Goal: Task Accomplishment & Management: Manage account settings

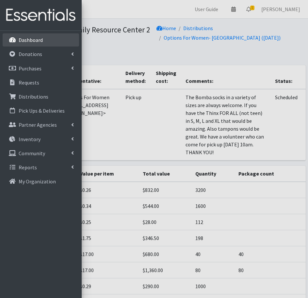
click at [34, 43] on link "Dashboard" at bounding box center [41, 39] width 77 height 13
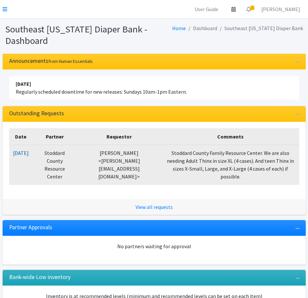
click at [29, 153] on link "[DATE]" at bounding box center [21, 152] width 16 height 7
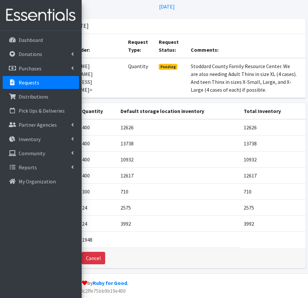
scroll to position [8, 0]
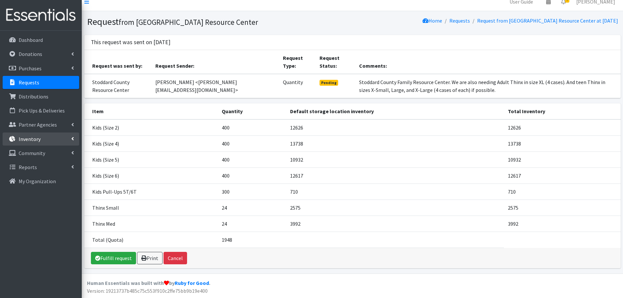
click at [74, 137] on link "Inventory" at bounding box center [41, 138] width 77 height 13
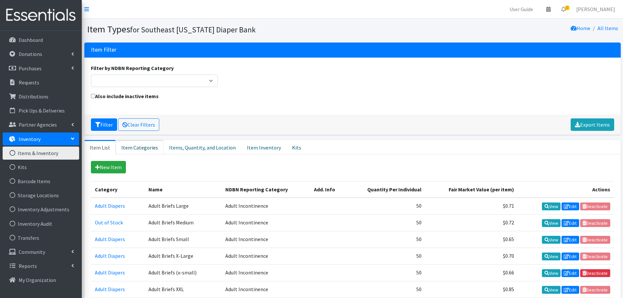
click at [146, 149] on link "Item Categories" at bounding box center [140, 147] width 48 height 14
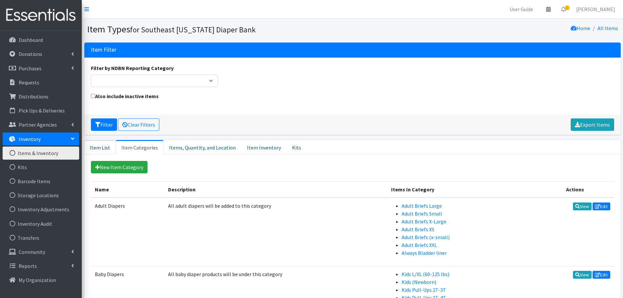
click at [103, 145] on link "Item List" at bounding box center [99, 147] width 31 height 14
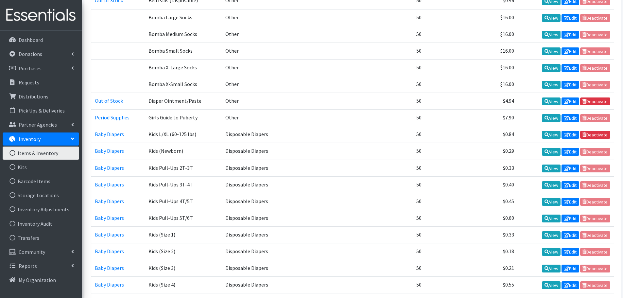
scroll to position [393, 0]
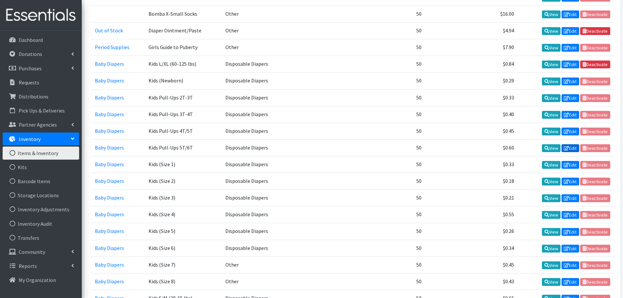
click at [567, 148] on icon at bounding box center [566, 148] width 5 height 5
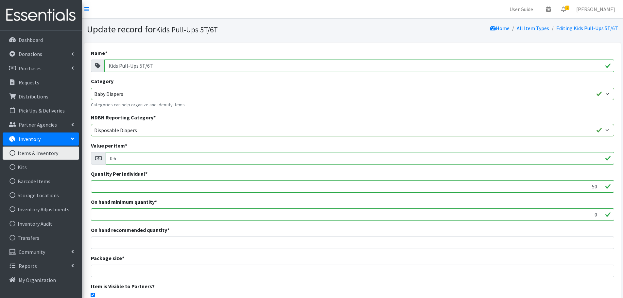
scroll to position [97, 0]
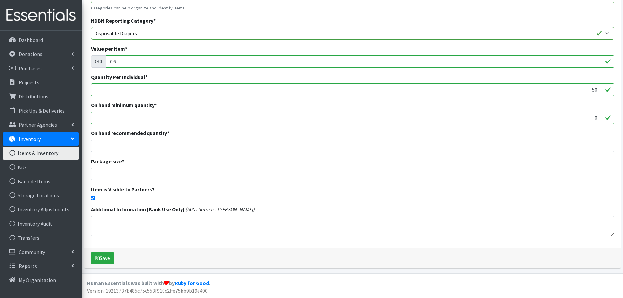
drag, startPoint x: 94, startPoint y: 196, endPoint x: 92, endPoint y: 206, distance: 9.6
click at [93, 197] on input "checkbox" at bounding box center [93, 198] width 4 height 4
checkbox input "false"
click at [98, 253] on button "Save" at bounding box center [102, 258] width 23 height 12
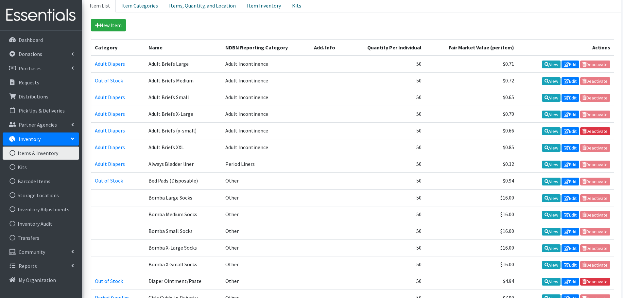
scroll to position [294, 0]
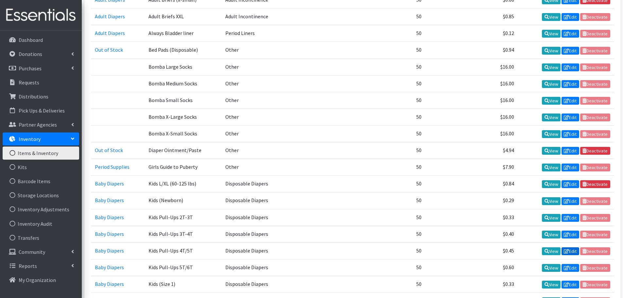
click at [565, 248] on link "Edit" at bounding box center [571, 251] width 18 height 8
click at [568, 235] on icon at bounding box center [566, 234] width 5 height 5
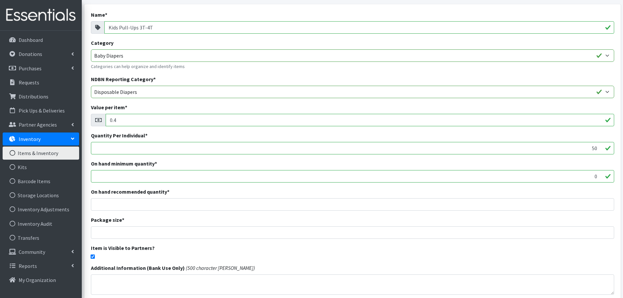
scroll to position [97, 0]
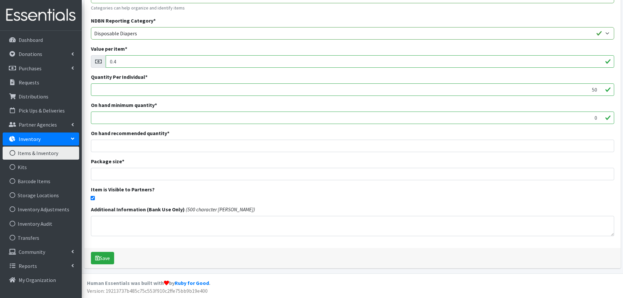
click at [91, 196] on input "checkbox" at bounding box center [93, 198] width 4 height 4
checkbox input "false"
click at [102, 261] on button "Save" at bounding box center [102, 258] width 23 height 12
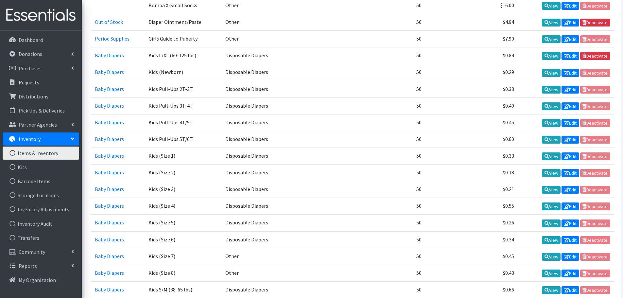
scroll to position [425, 0]
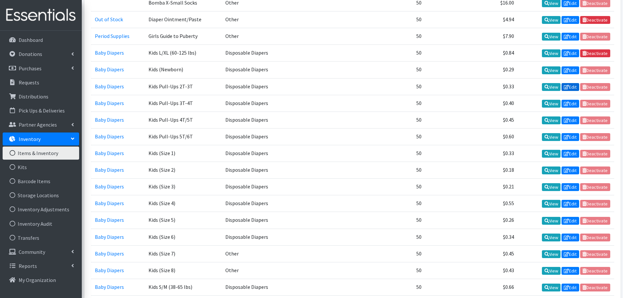
click at [574, 87] on link "Edit" at bounding box center [571, 87] width 18 height 8
click at [567, 53] on icon at bounding box center [566, 53] width 5 height 5
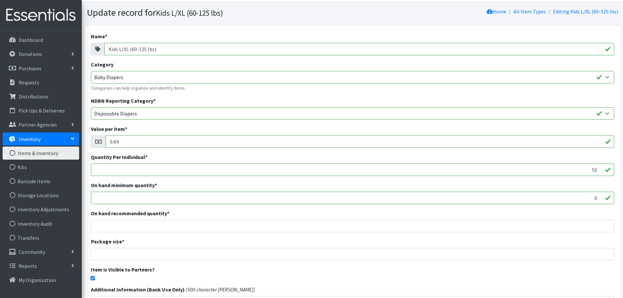
scroll to position [33, 0]
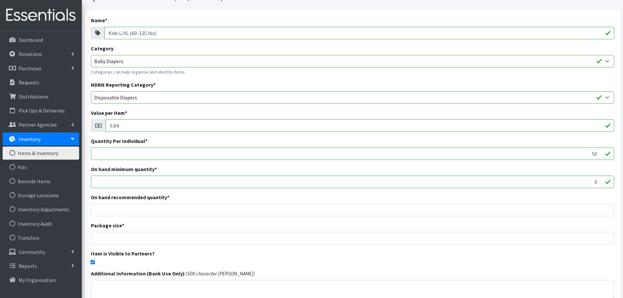
click at [91, 265] on div "Name * Kids L/XL (60-125 lbs) Category Adult Diapers Baby Diapers Period Suppli…" at bounding box center [352, 161] width 536 height 302
click at [92, 264] on input "checkbox" at bounding box center [93, 262] width 4 height 4
checkbox input "false"
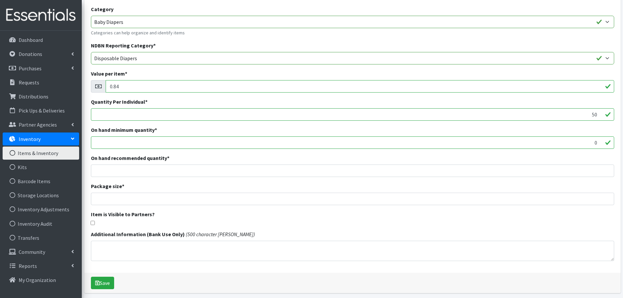
scroll to position [97, 0]
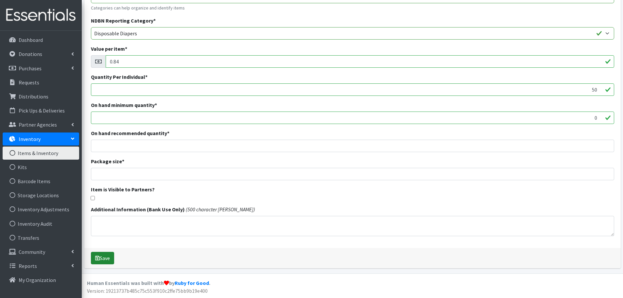
click at [105, 260] on button "Save" at bounding box center [102, 258] width 23 height 12
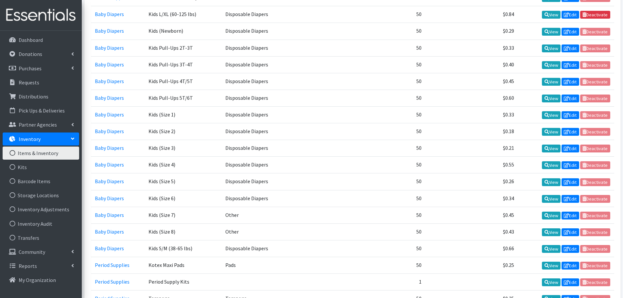
scroll to position [491, 0]
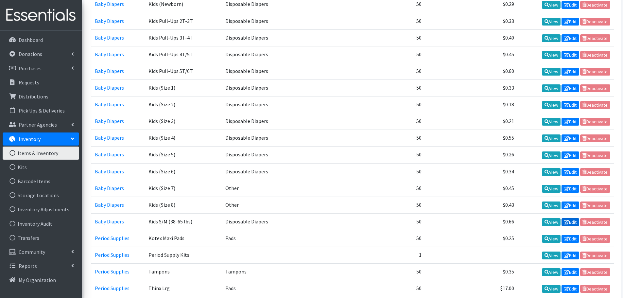
click at [572, 225] on link "Edit" at bounding box center [571, 222] width 18 height 8
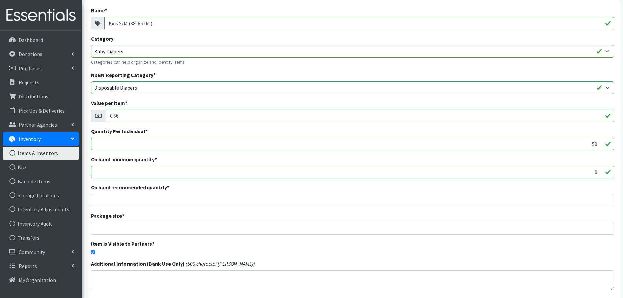
scroll to position [97, 0]
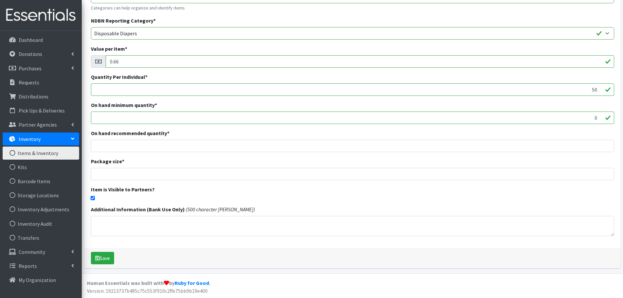
click at [91, 196] on input "checkbox" at bounding box center [93, 198] width 4 height 4
checkbox input "false"
click at [103, 262] on button "Save" at bounding box center [102, 258] width 23 height 12
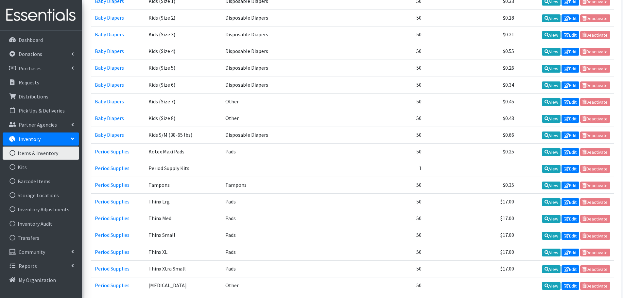
scroll to position [589, 0]
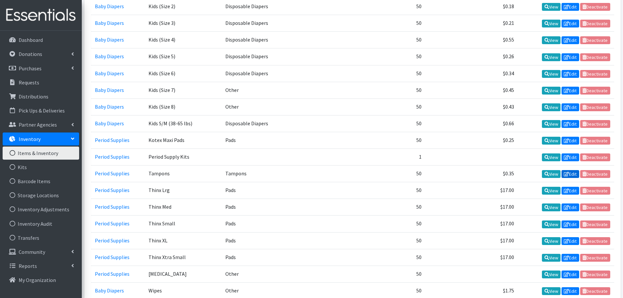
click at [566, 173] on icon at bounding box center [566, 174] width 5 height 5
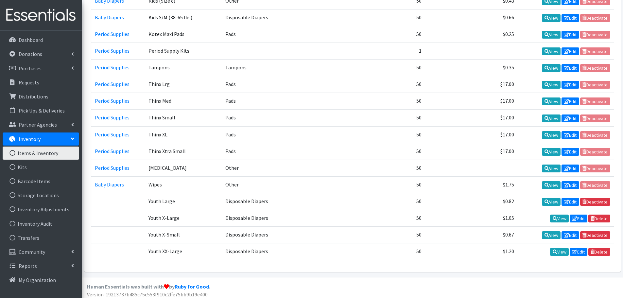
scroll to position [698, 0]
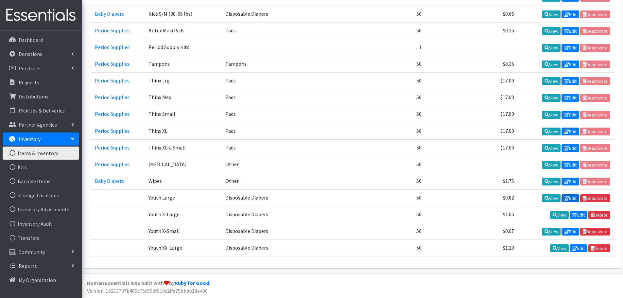
click at [568, 200] on icon at bounding box center [566, 198] width 5 height 5
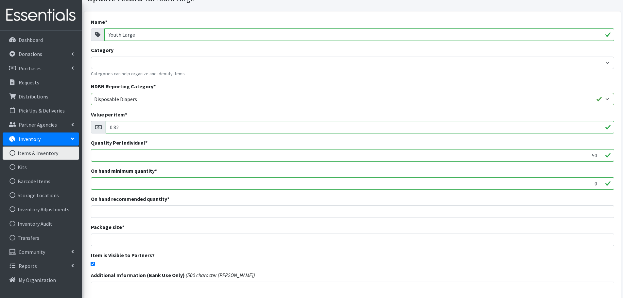
scroll to position [65, 0]
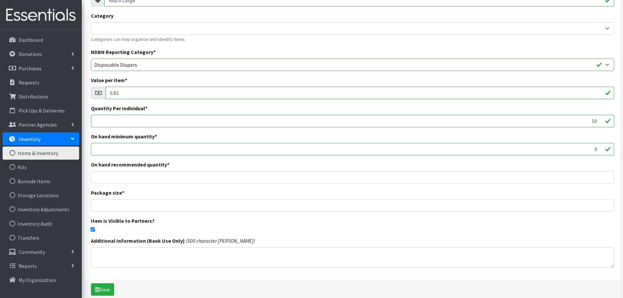
click at [93, 230] on input "checkbox" at bounding box center [93, 229] width 4 height 4
checkbox input "false"
click at [102, 287] on button "Save" at bounding box center [102, 289] width 23 height 12
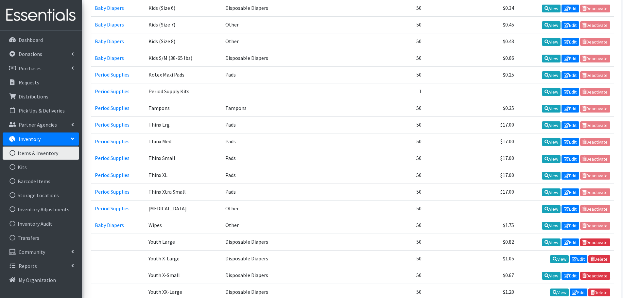
scroll to position [698, 0]
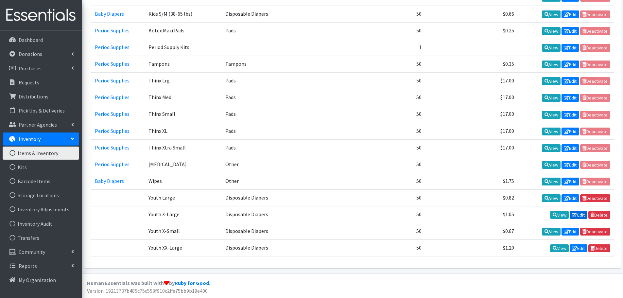
click at [575, 215] on icon at bounding box center [574, 215] width 5 height 5
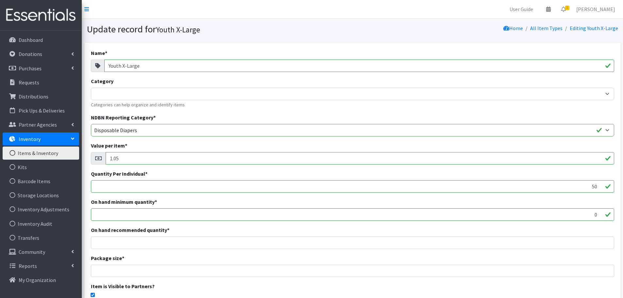
scroll to position [97, 0]
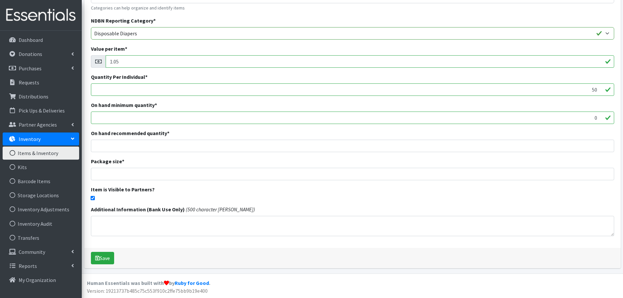
click at [91, 199] on input "checkbox" at bounding box center [93, 198] width 4 height 4
checkbox input "false"
click at [100, 259] on button "Save" at bounding box center [102, 258] width 23 height 12
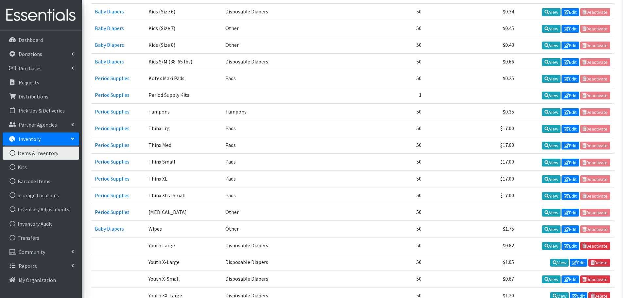
scroll to position [698, 0]
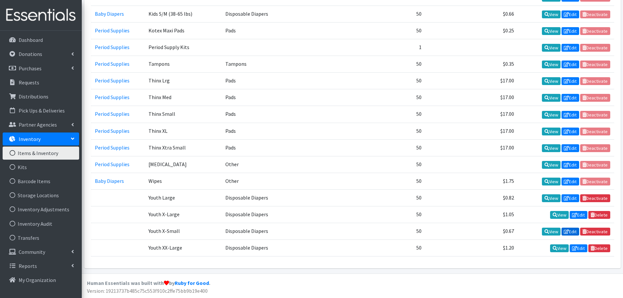
click at [572, 230] on link "Edit" at bounding box center [571, 232] width 18 height 8
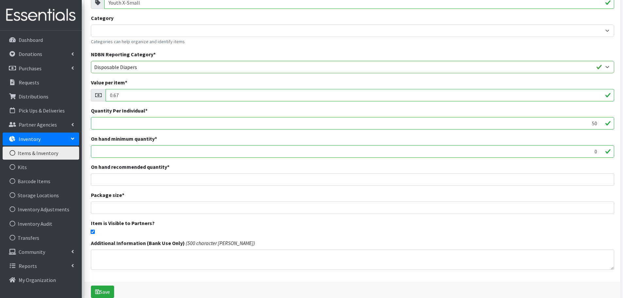
scroll to position [97, 0]
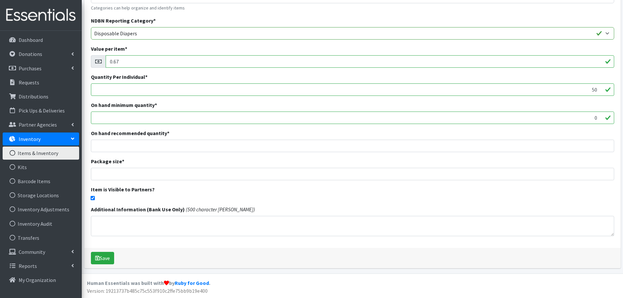
click at [93, 198] on input "checkbox" at bounding box center [93, 198] width 4 height 4
checkbox input "false"
click at [107, 256] on button "Save" at bounding box center [102, 258] width 23 height 12
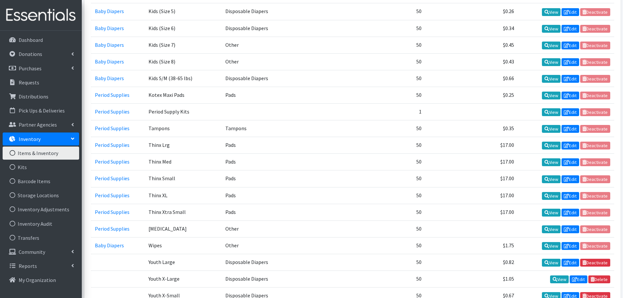
scroll to position [698, 0]
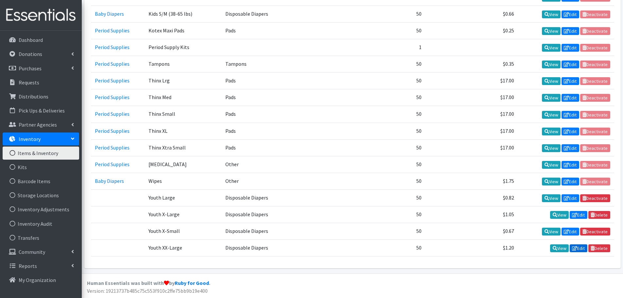
click at [580, 247] on link "Edit" at bounding box center [579, 248] width 18 height 8
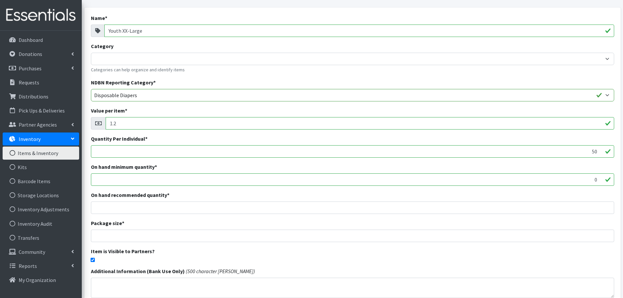
scroll to position [97, 0]
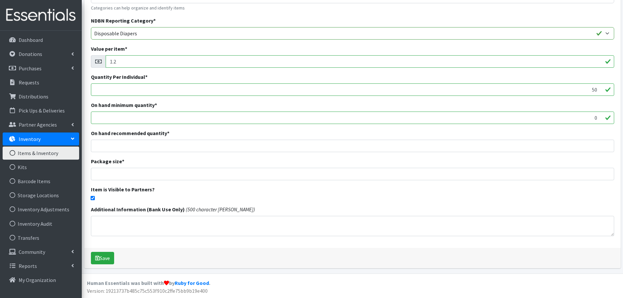
click at [94, 199] on input "checkbox" at bounding box center [93, 198] width 4 height 4
checkbox input "false"
click at [103, 260] on button "Save" at bounding box center [102, 258] width 23 height 12
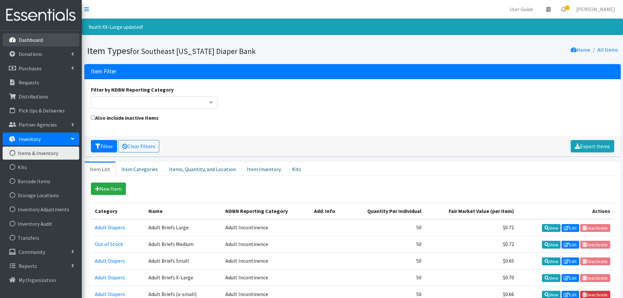
click at [23, 40] on p "Dashboard" at bounding box center [31, 40] width 24 height 7
